Goal: Task Accomplishment & Management: Manage account settings

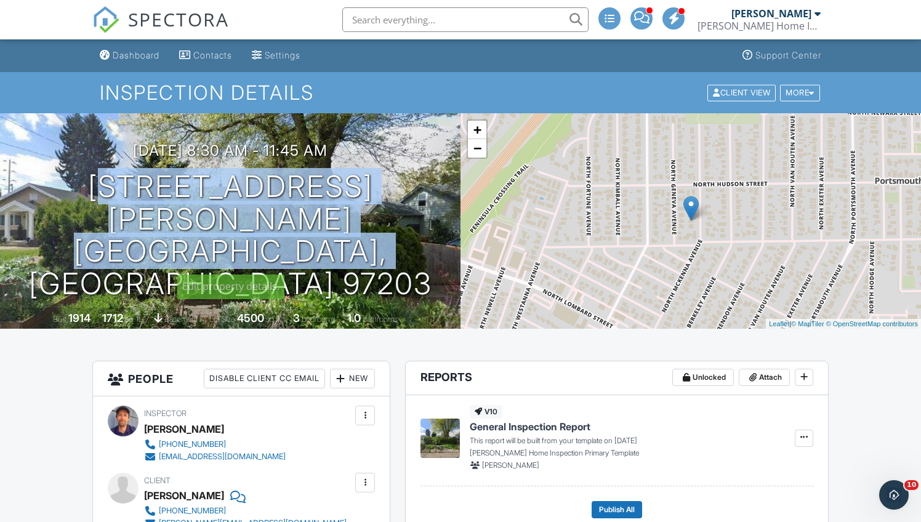
drag, startPoint x: 59, startPoint y: 212, endPoint x: 395, endPoint y: 255, distance: 338.8
click at [395, 255] on div "09/28/2025 8:30 am - 11:45 am 8929 N McKenna Ave Portland, OR 97203" at bounding box center [230, 221] width 460 height 158
copy h1 "8929 N McKenna Ave Portland, OR 97203"
click at [150, 50] on div "Dashboard" at bounding box center [136, 55] width 47 height 10
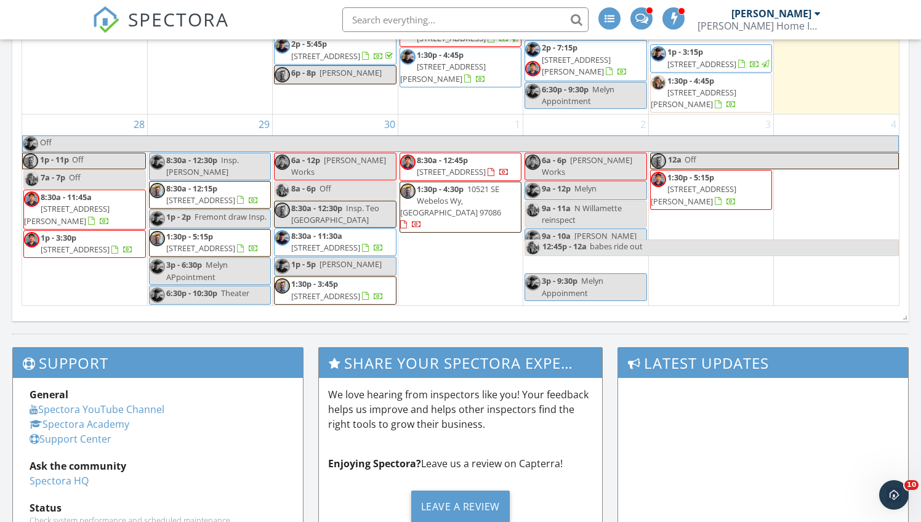
scroll to position [780, 0]
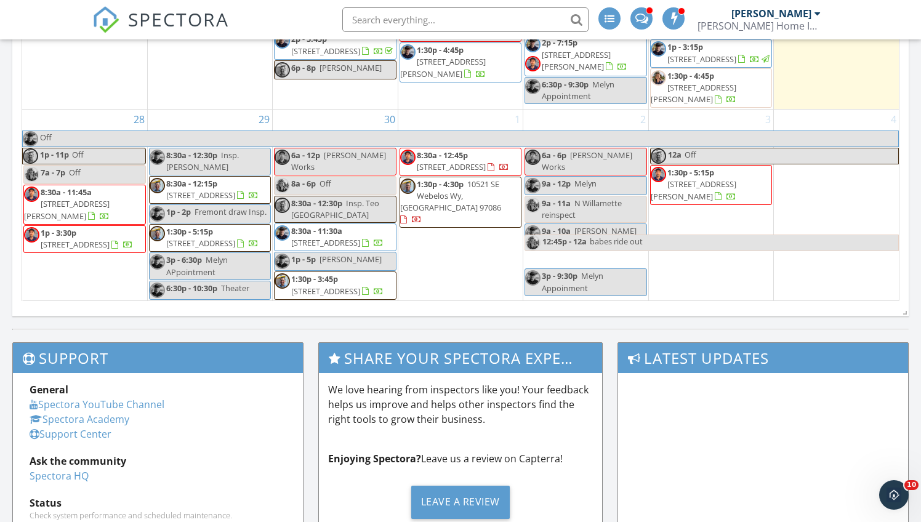
click at [98, 239] on span "[STREET_ADDRESS]" at bounding box center [75, 244] width 69 height 11
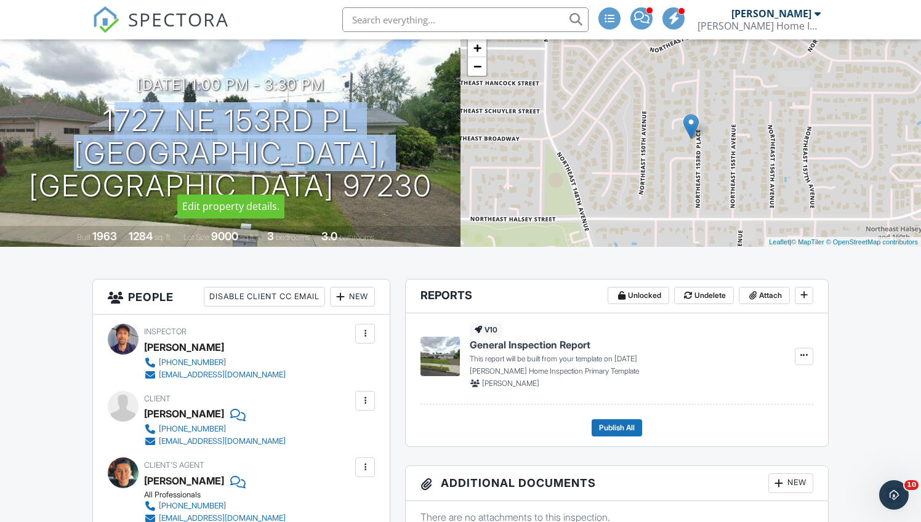
drag, startPoint x: 98, startPoint y: 127, endPoint x: 402, endPoint y: 157, distance: 305.4
click at [402, 157] on div "[DATE] 1:00 pm - 3:30 pm [STREET_ADDRESS] [GEOGRAPHIC_DATA], OR 97230" at bounding box center [230, 139] width 460 height 126
copy h1 "[STREET_ADDRESS]"
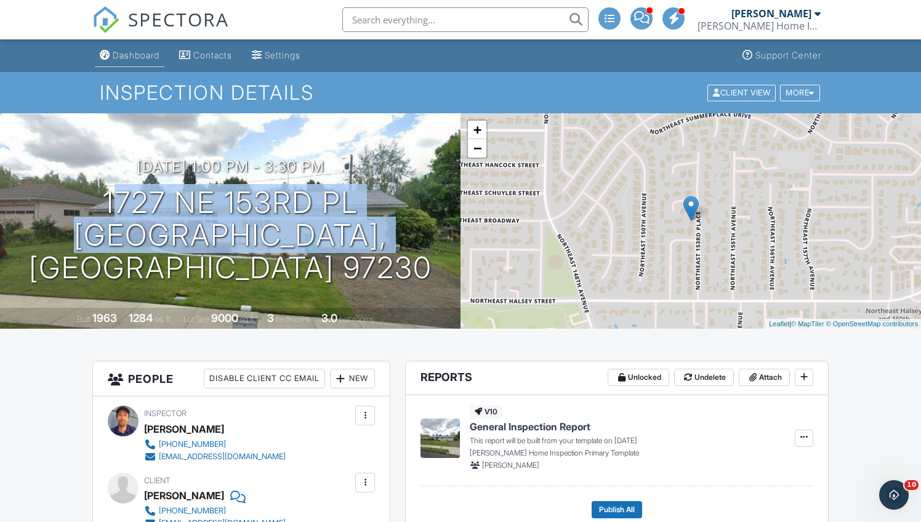
click at [153, 55] on div "Dashboard" at bounding box center [136, 55] width 47 height 10
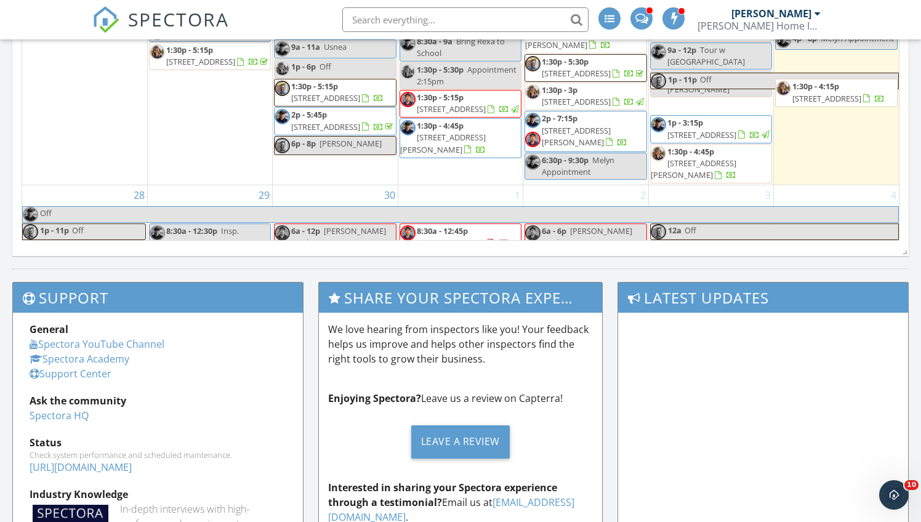
scroll to position [662, 0]
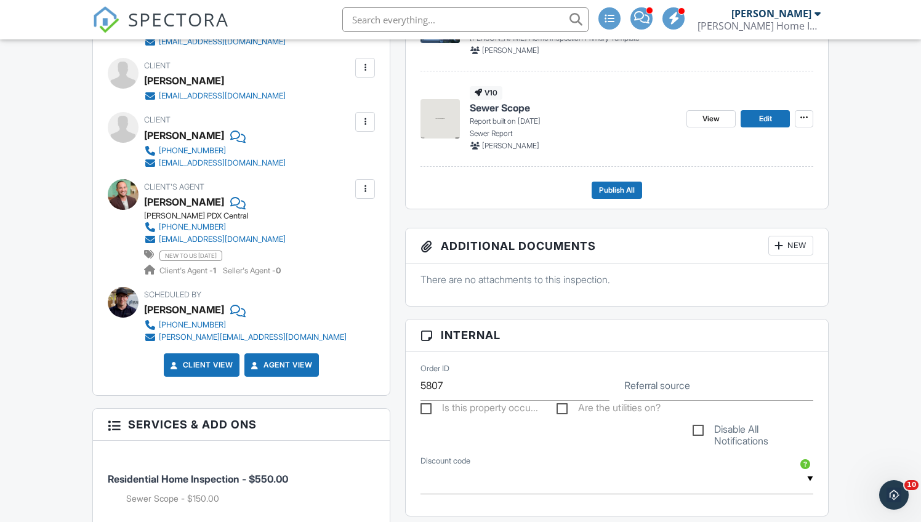
scroll to position [421, 0]
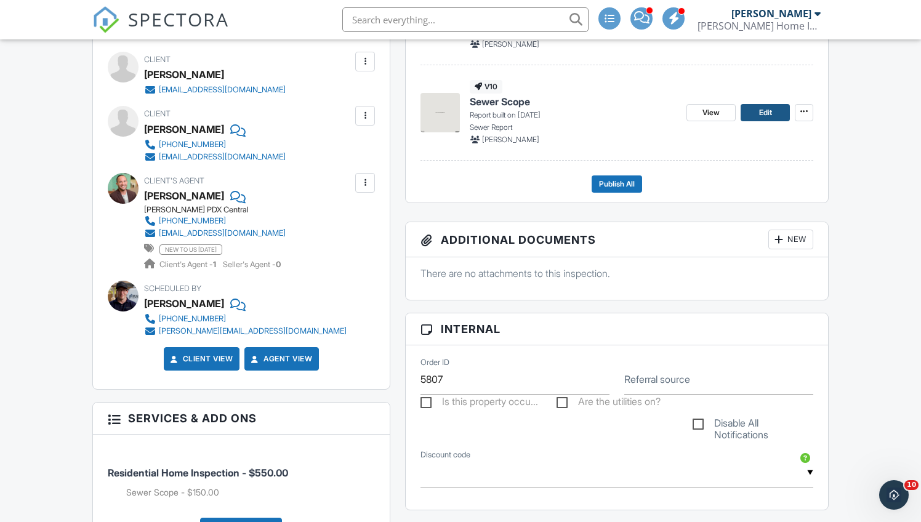
click at [769, 108] on span "Edit" at bounding box center [765, 112] width 13 height 12
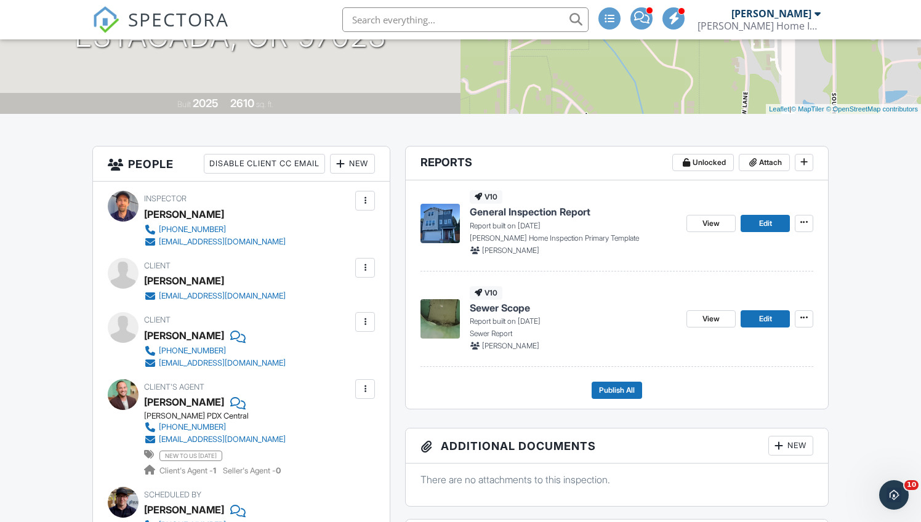
click at [568, 209] on span "General Inspection Report" at bounding box center [530, 212] width 121 height 14
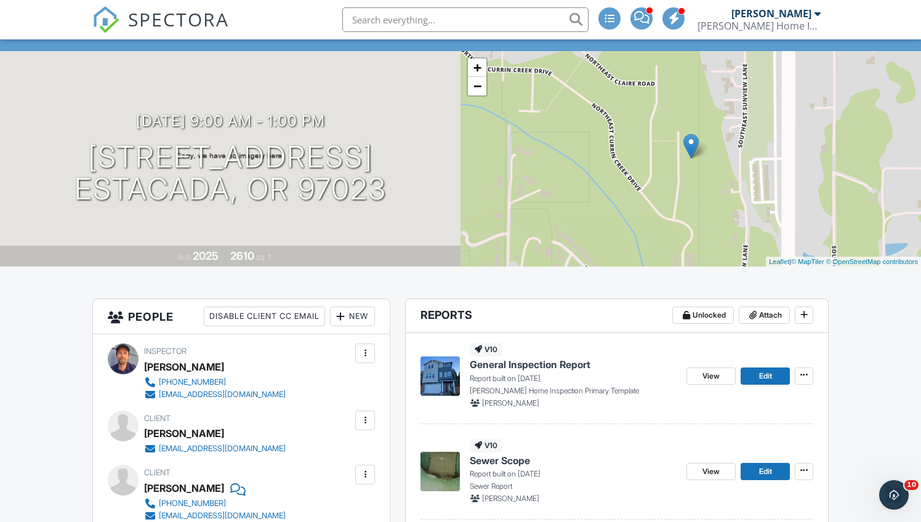
scroll to position [85, 0]
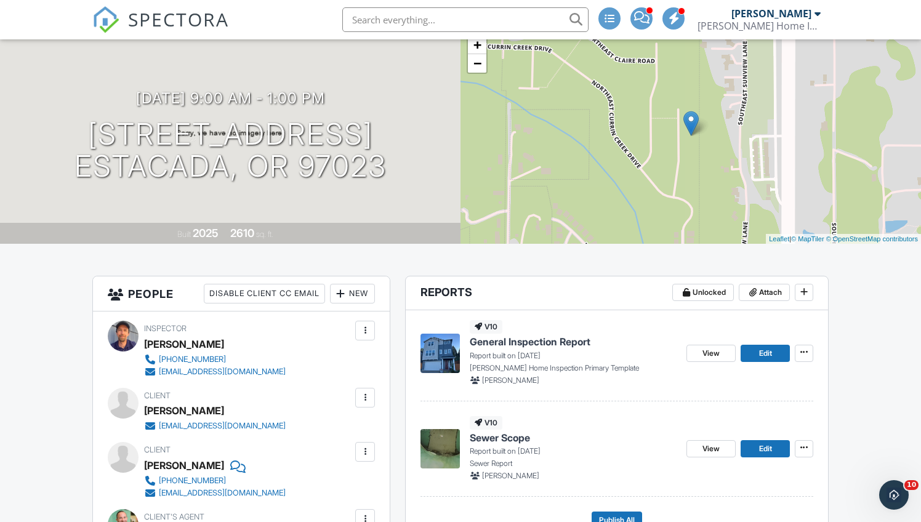
click at [510, 340] on span "General Inspection Report" at bounding box center [530, 342] width 121 height 14
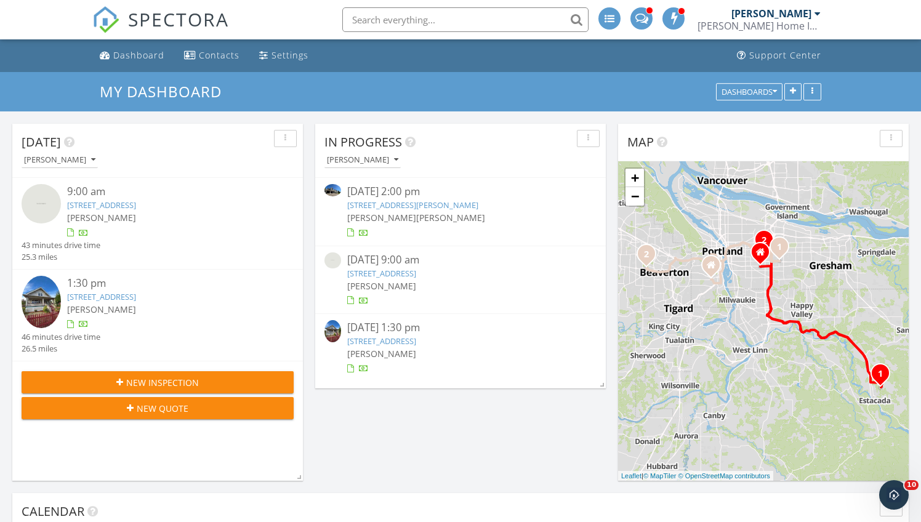
click at [414, 273] on link "[STREET_ADDRESS]" at bounding box center [381, 273] width 69 height 11
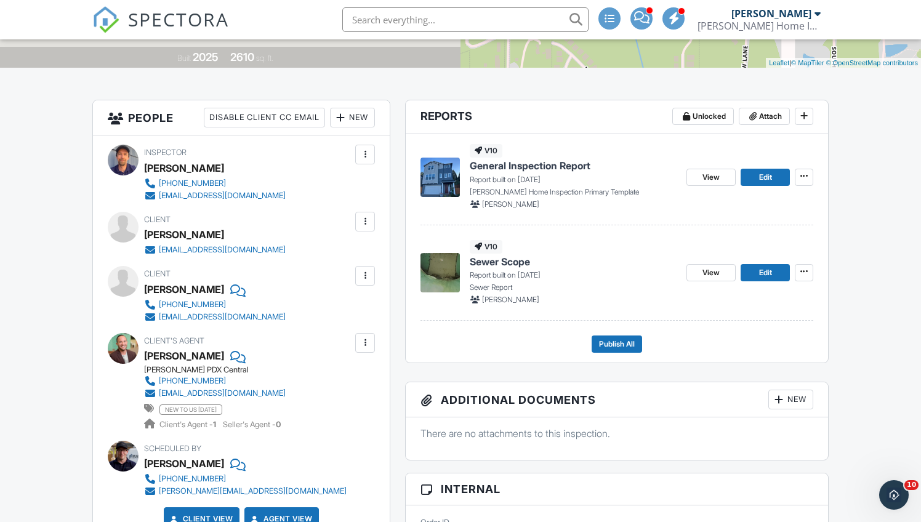
scroll to position [264, 0]
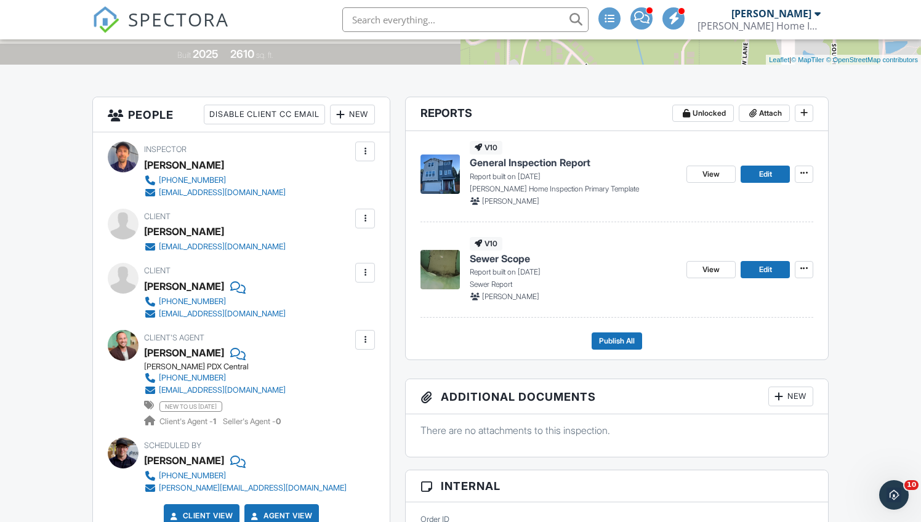
click at [560, 163] on span "General Inspection Report" at bounding box center [530, 163] width 121 height 14
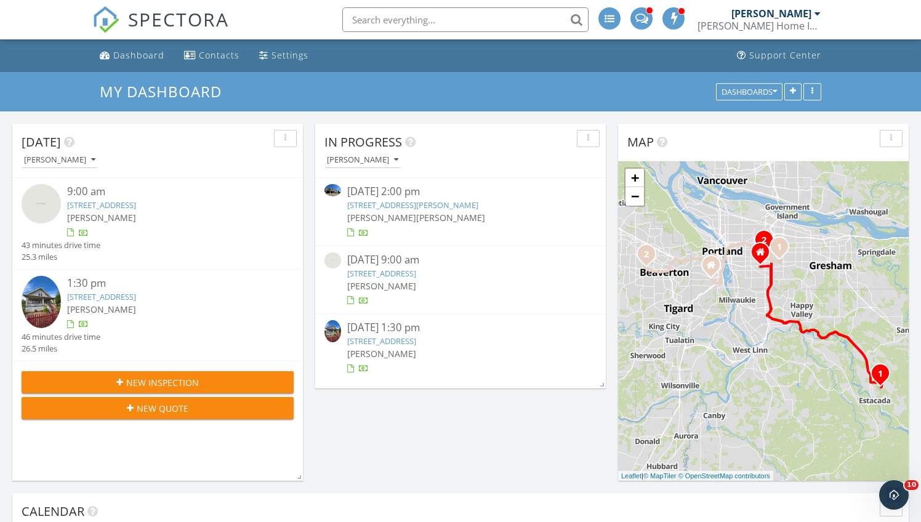
click at [416, 336] on link "[STREET_ADDRESS]" at bounding box center [381, 340] width 69 height 11
click at [416, 340] on link "[STREET_ADDRESS]" at bounding box center [381, 340] width 69 height 11
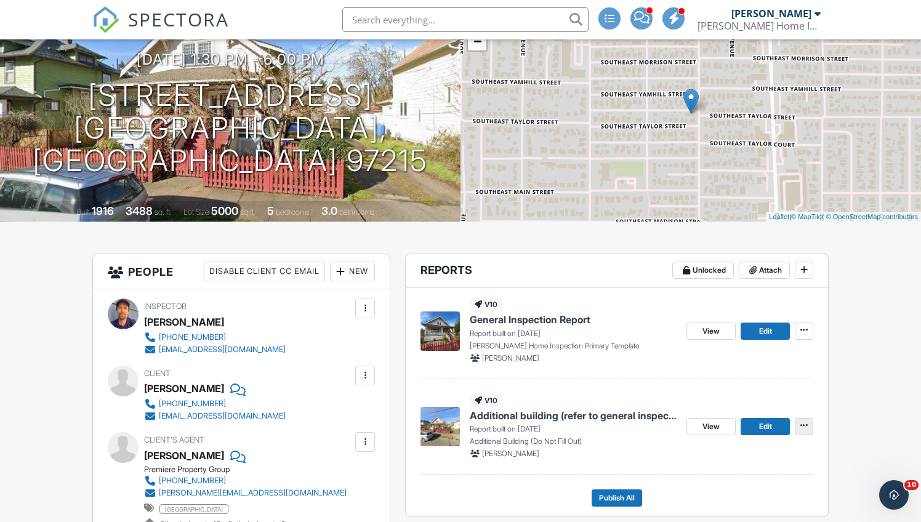
click at [804, 425] on icon at bounding box center [803, 425] width 7 height 9
click at [706, 515] on span "Delete Report" at bounding box center [731, 516] width 54 height 13
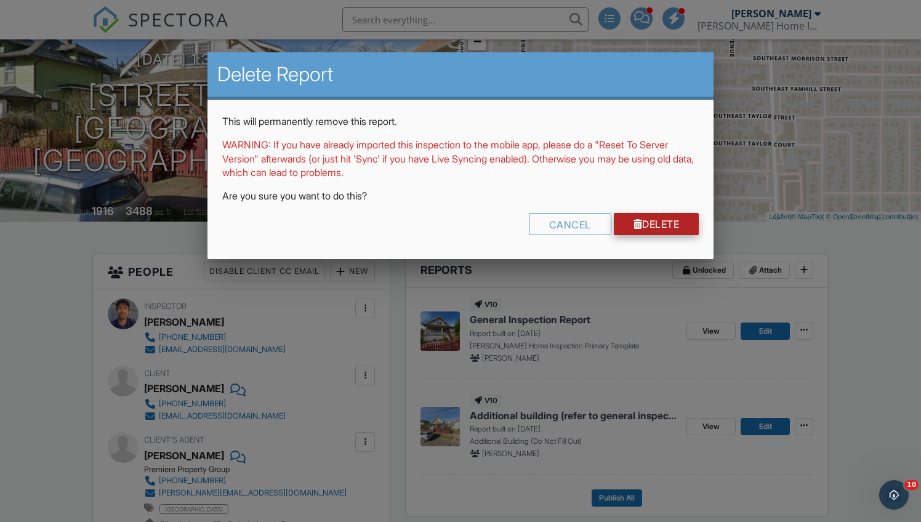
click at [669, 221] on link "Delete" at bounding box center [657, 224] width 86 height 22
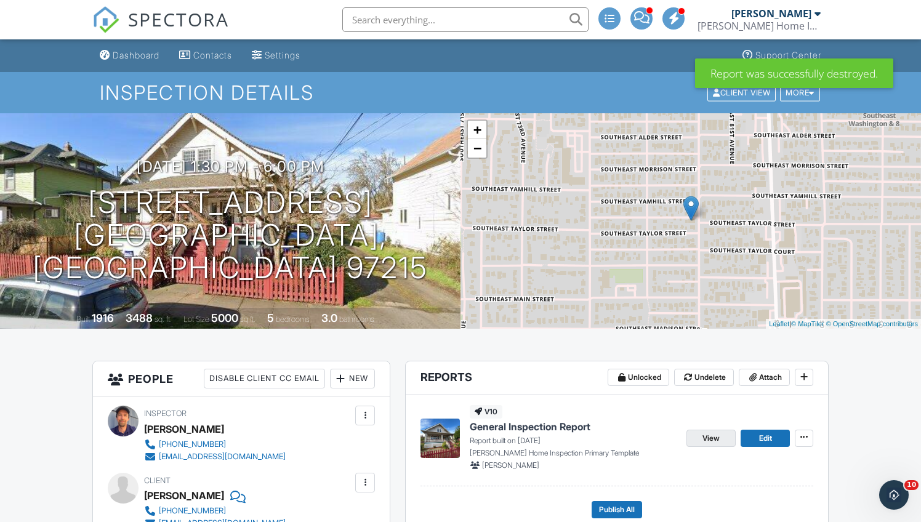
click at [722, 432] on link "View" at bounding box center [710, 438] width 49 height 17
click at [548, 428] on span "General Inspection Report" at bounding box center [530, 427] width 121 height 14
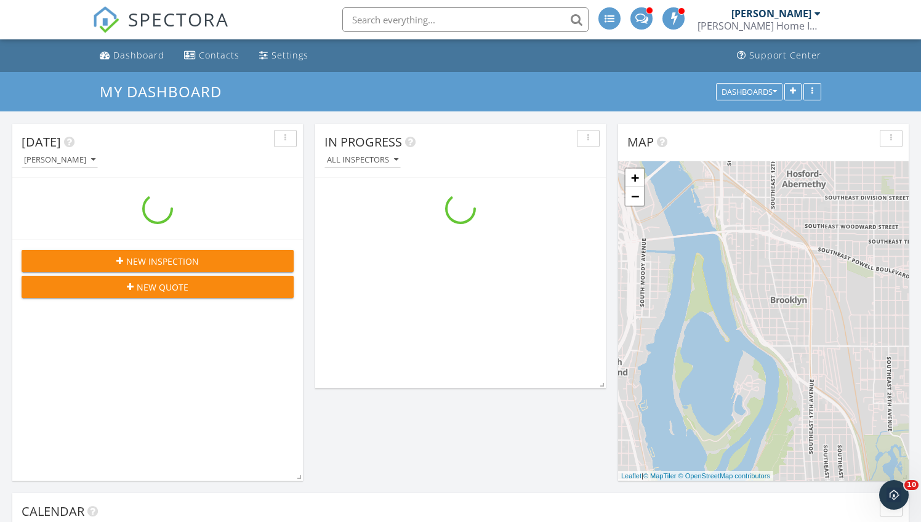
scroll to position [998, 921]
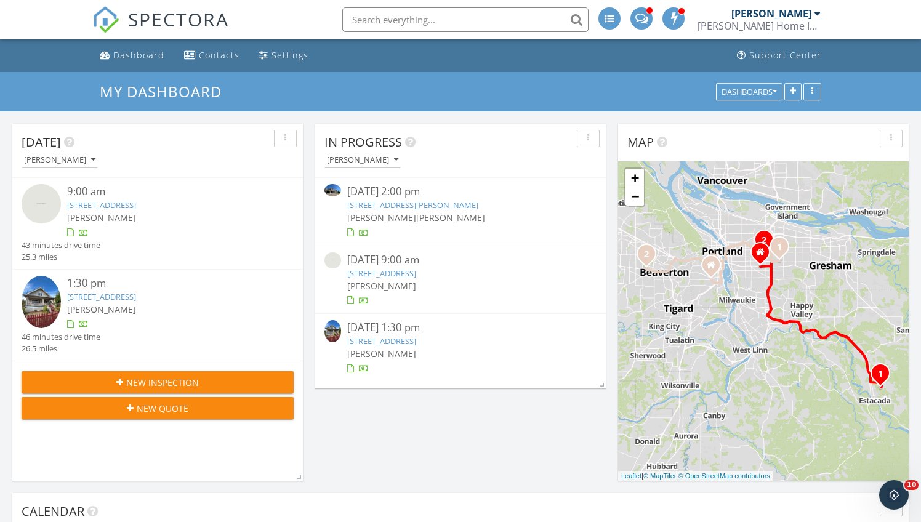
click at [416, 337] on link "[STREET_ADDRESS]" at bounding box center [381, 340] width 69 height 11
click at [400, 337] on link "[STREET_ADDRESS]" at bounding box center [381, 340] width 69 height 11
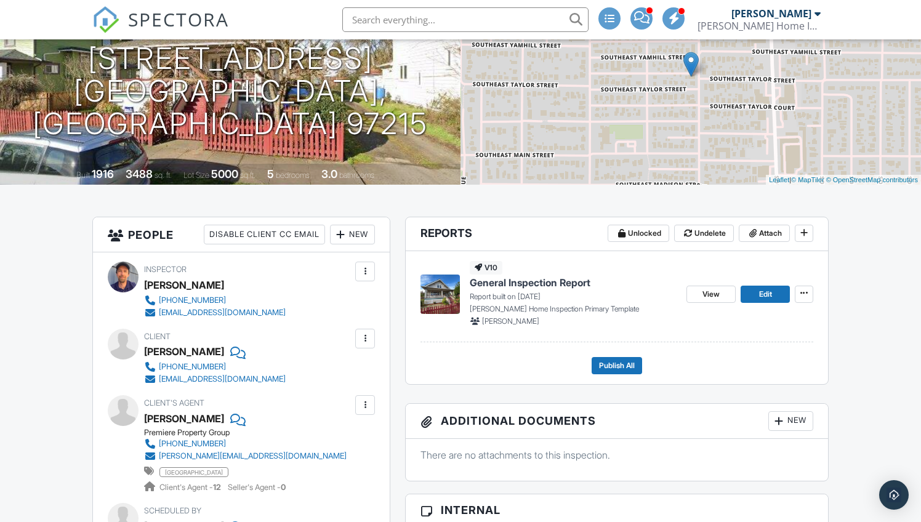
click at [493, 281] on span "General Inspection Report" at bounding box center [530, 283] width 121 height 14
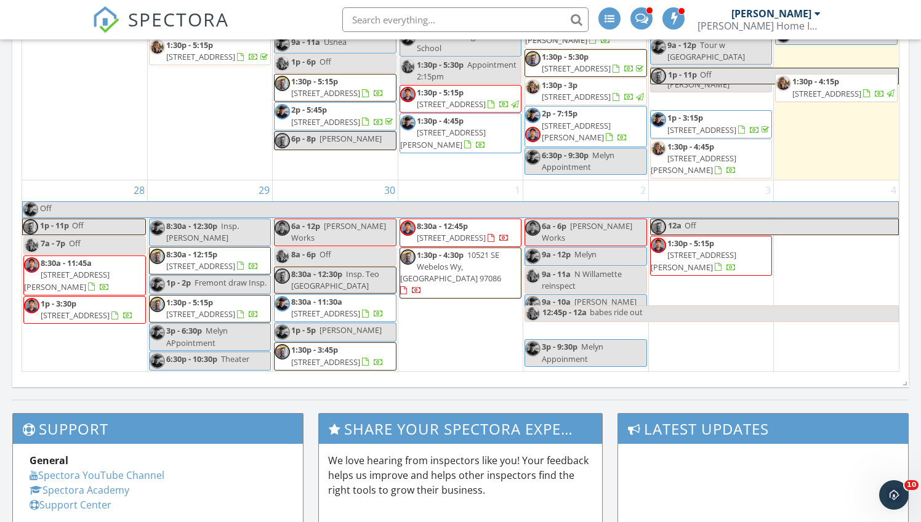
scroll to position [910, 0]
click at [55, 310] on span "1727 NE 153rd Pl, Portland 97230" at bounding box center [75, 315] width 69 height 11
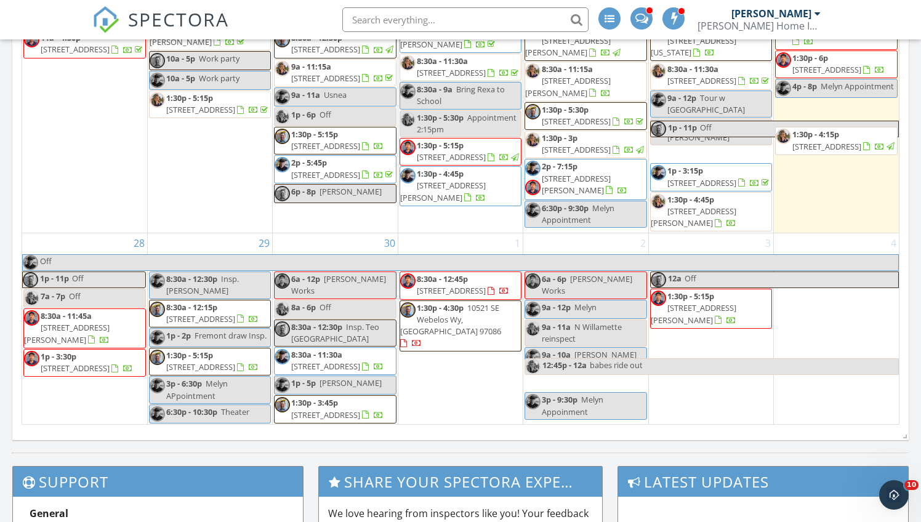
scroll to position [910, 0]
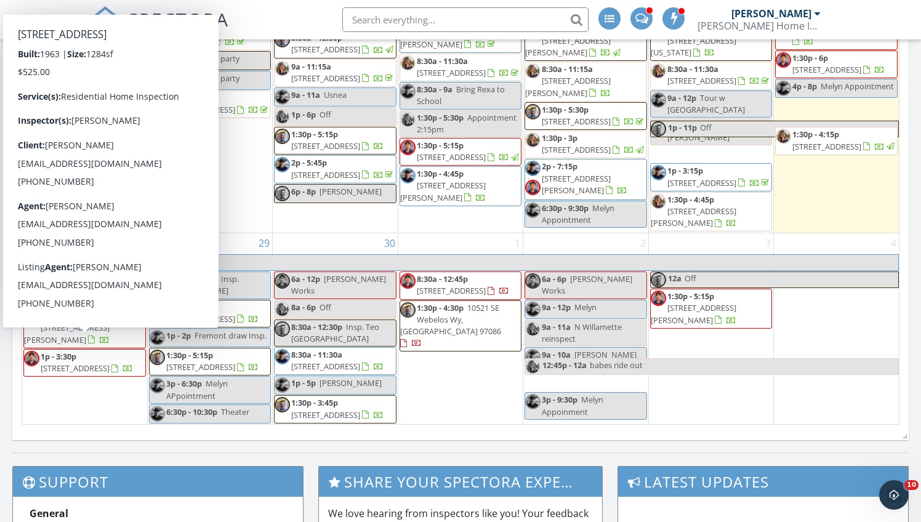
click at [89, 362] on span "[STREET_ADDRESS]" at bounding box center [75, 367] width 69 height 11
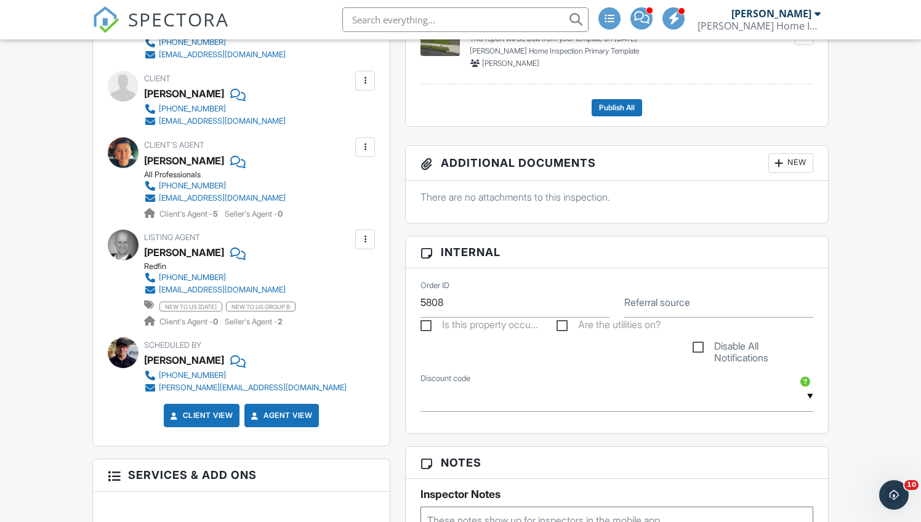
scroll to position [400, 0]
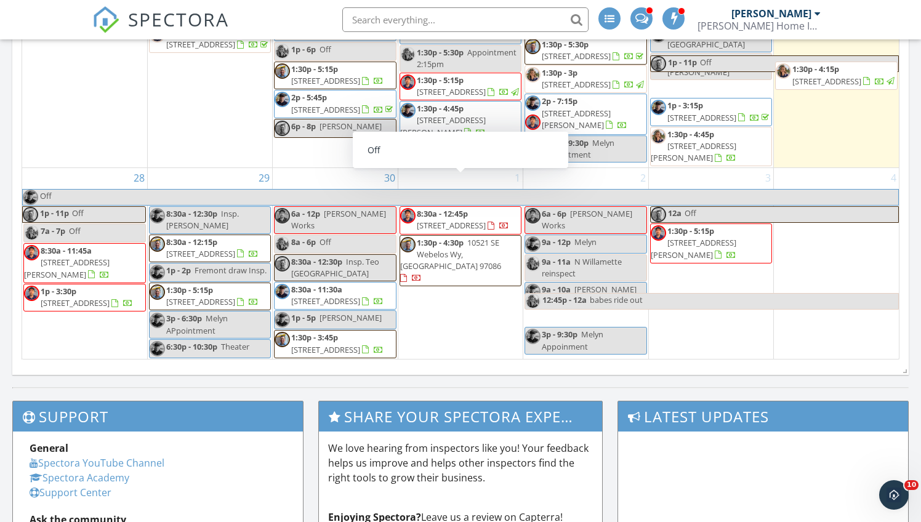
scroll to position [910, 0]
click at [105, 257] on span "[STREET_ADDRESS][PERSON_NAME]" at bounding box center [67, 268] width 86 height 23
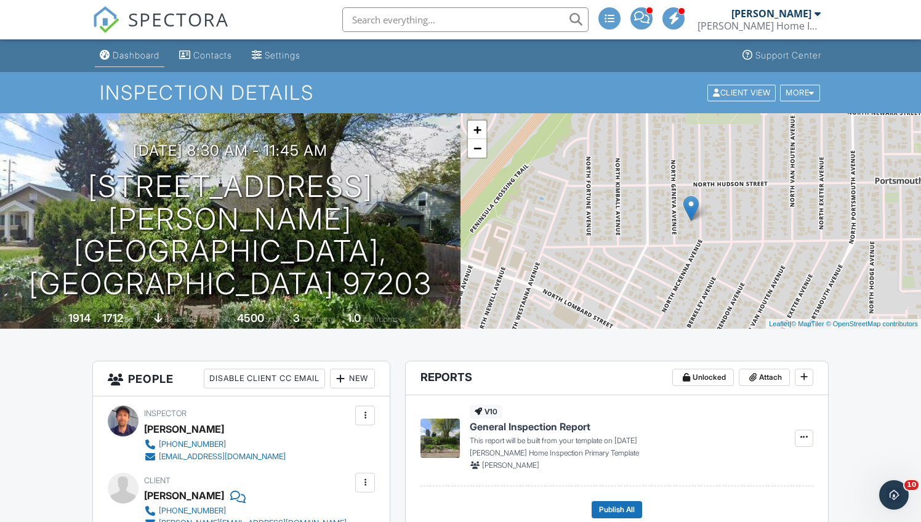
click at [135, 51] on div "Dashboard" at bounding box center [136, 55] width 47 height 10
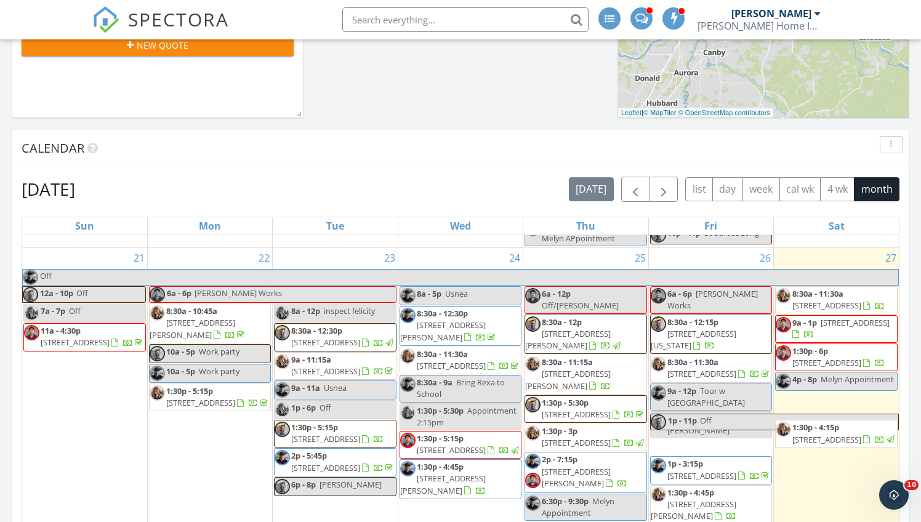
scroll to position [358, 0]
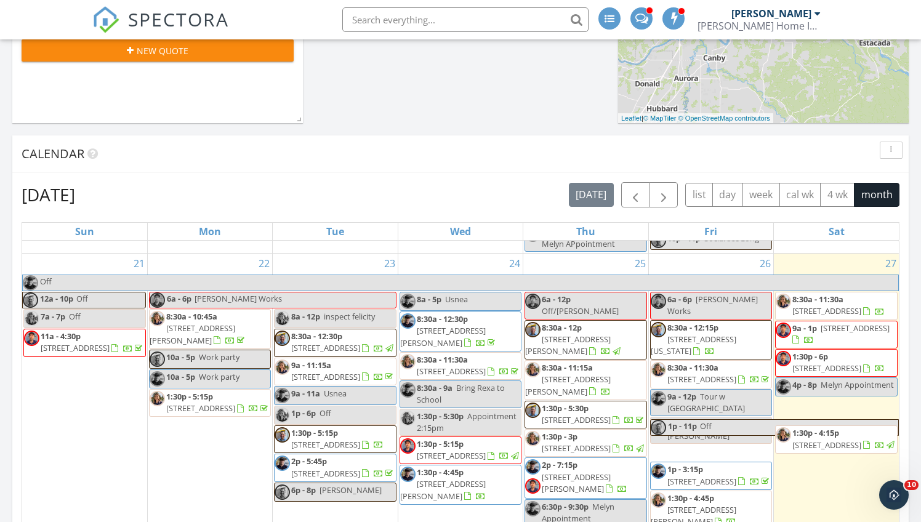
click at [457, 448] on span "1:30p - 5:15p 12200 SW Walnut St , Tigard 97223" at bounding box center [460, 450] width 121 height 24
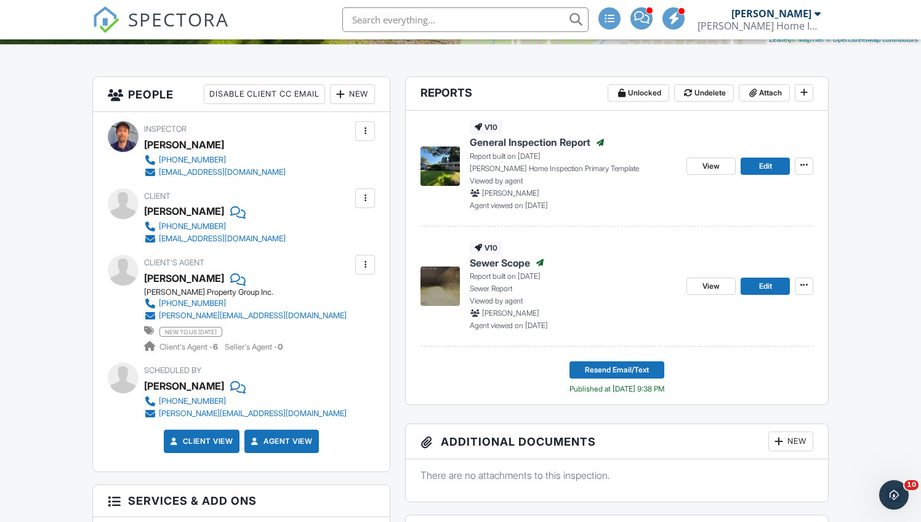
scroll to position [281, 0]
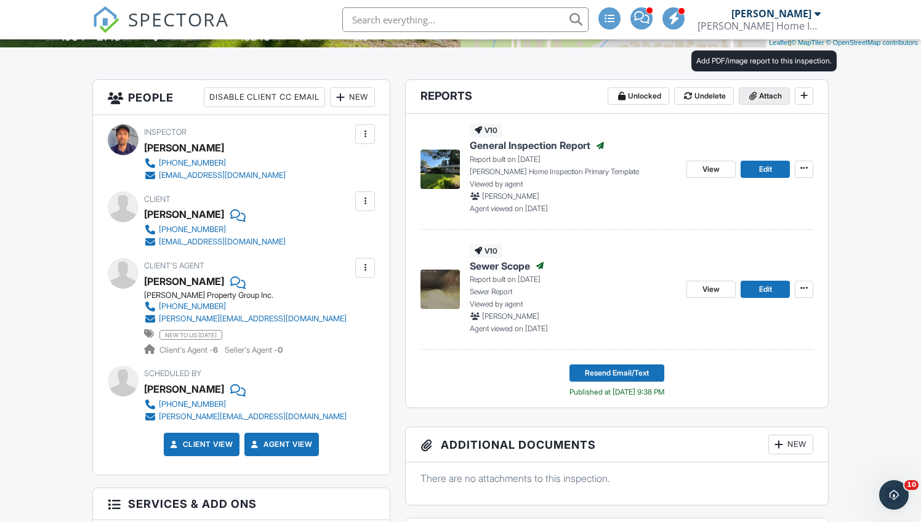
click at [765, 98] on span "Attach" at bounding box center [770, 96] width 23 height 12
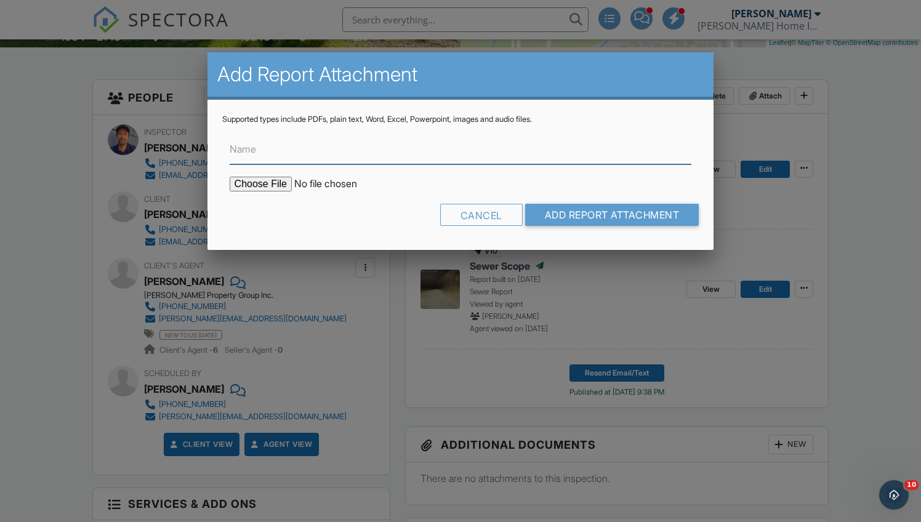
click at [279, 148] on input "Name" at bounding box center [461, 149] width 462 height 30
type input "Radon Report"
type input "C:\fakepath\2415E3E6-8D99-47F2-8364-463F4FFB27CB.pdf"
type input "Radon Report"
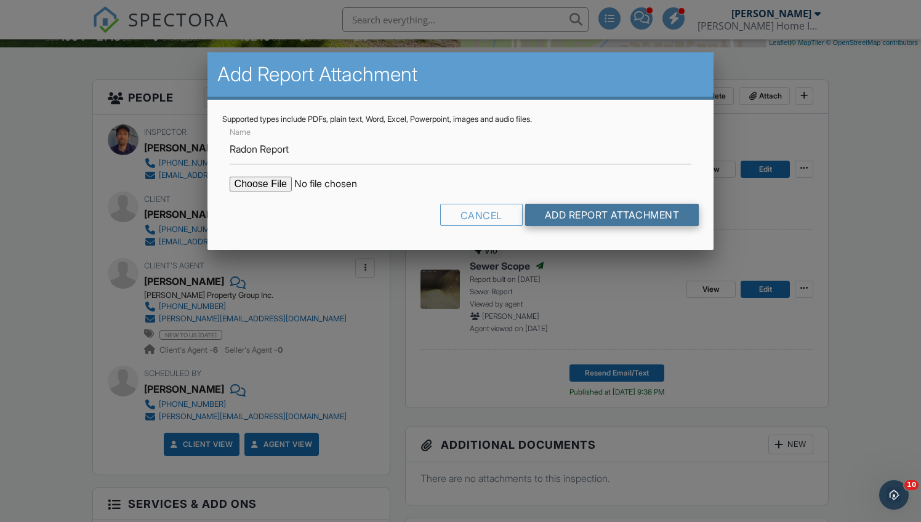
click at [565, 212] on input "Add Report Attachment" at bounding box center [612, 215] width 174 height 22
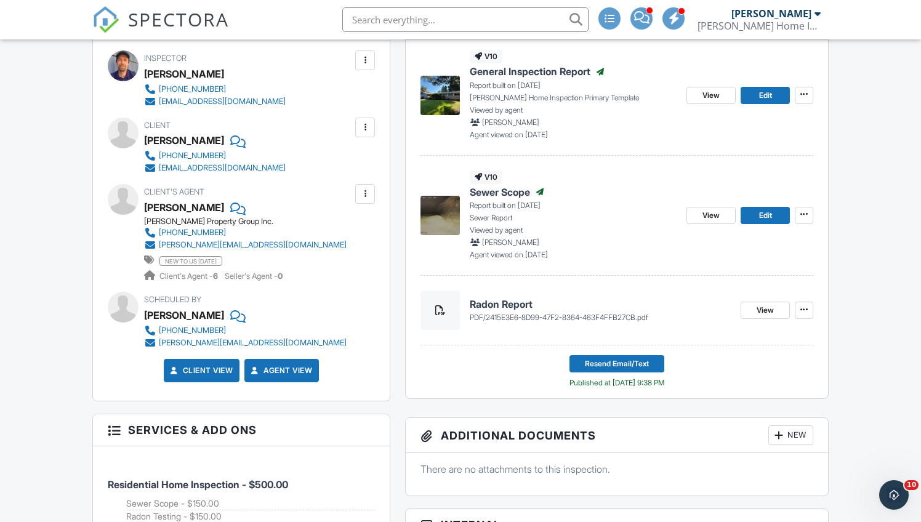
scroll to position [358, 0]
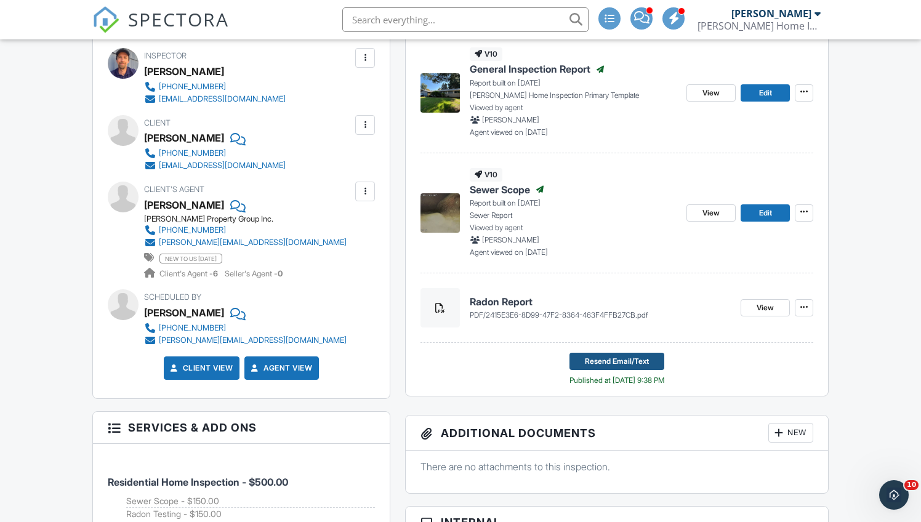
click at [622, 357] on span "Resend Email/Text" at bounding box center [617, 361] width 64 height 12
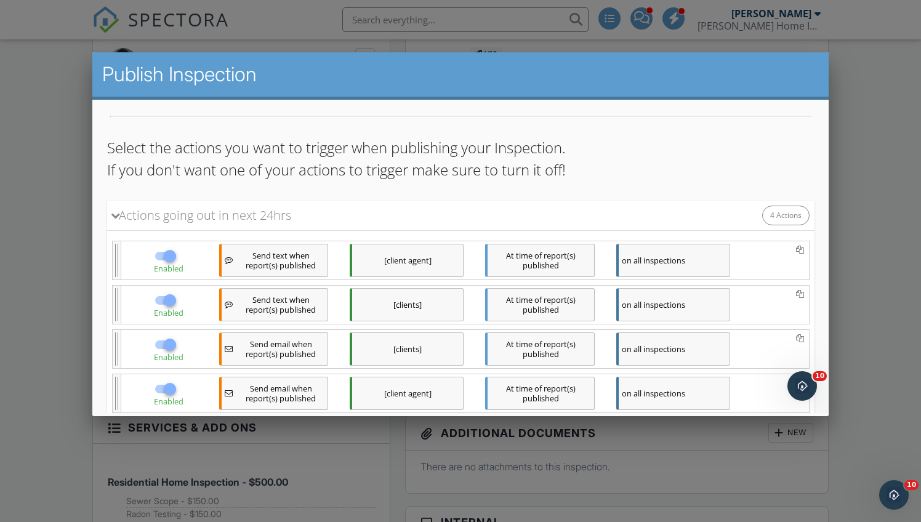
scroll to position [148, 0]
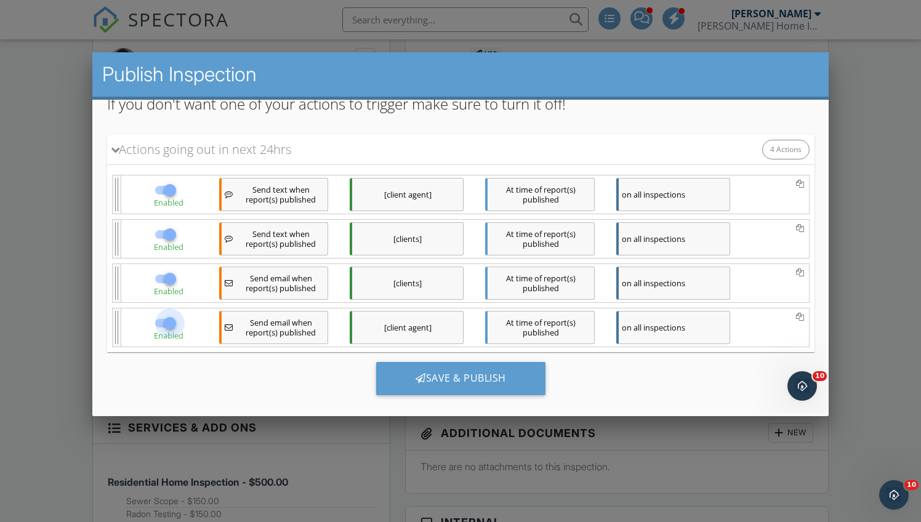
click at [169, 319] on div at bounding box center [169, 322] width 21 height 21
checkbox input "false"
click at [169, 281] on div at bounding box center [169, 278] width 21 height 21
checkbox input "false"
click at [168, 230] on div at bounding box center [169, 233] width 21 height 21
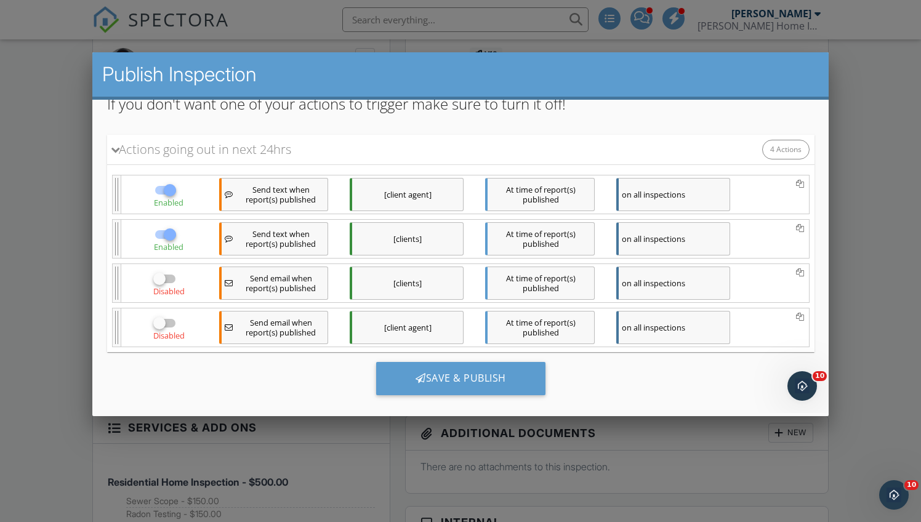
checkbox input "false"
click at [172, 182] on div at bounding box center [169, 189] width 21 height 21
checkbox input "false"
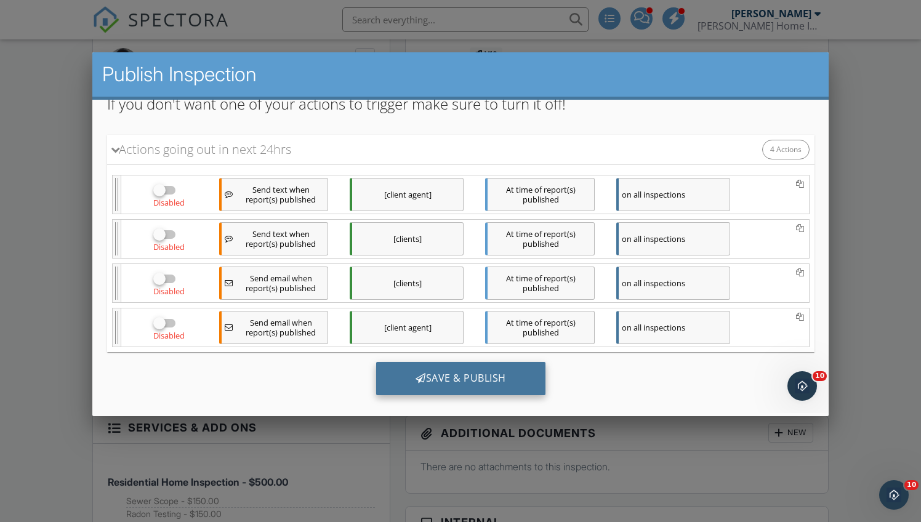
click at [463, 379] on div "Save & Publish" at bounding box center [459, 377] width 169 height 33
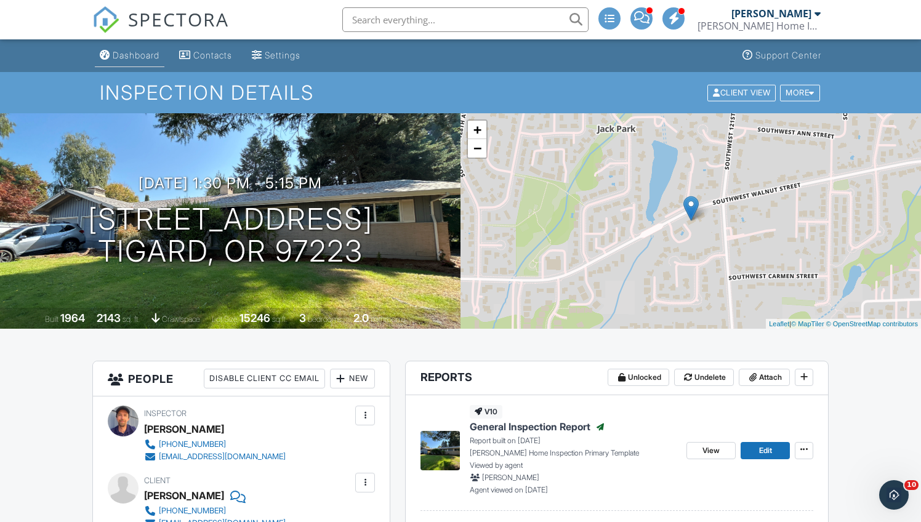
click at [137, 54] on div "Dashboard" at bounding box center [136, 55] width 47 height 10
